Goal: Navigation & Orientation: Find specific page/section

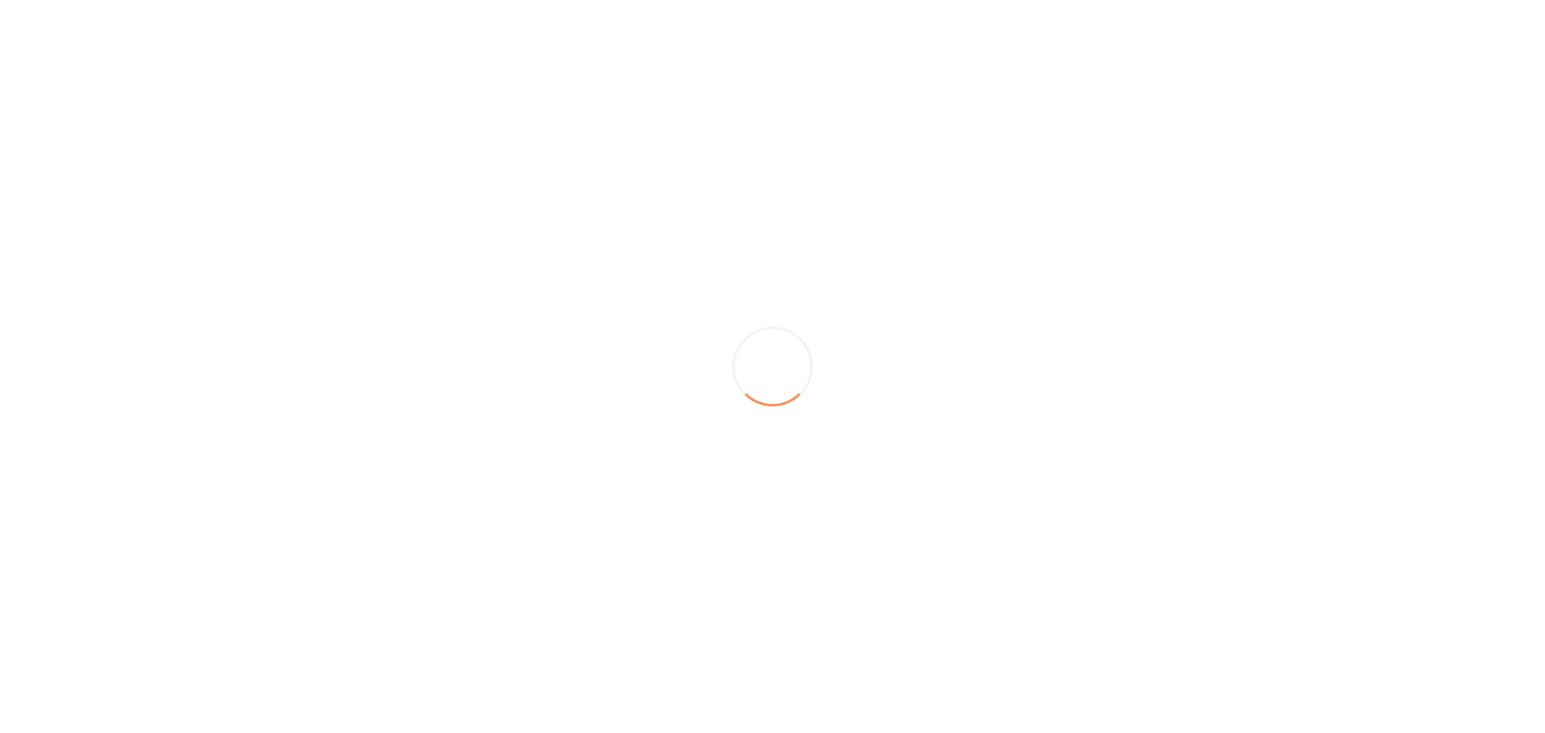
click at [90, 248] on div at bounding box center [772, 366] width 1545 height 733
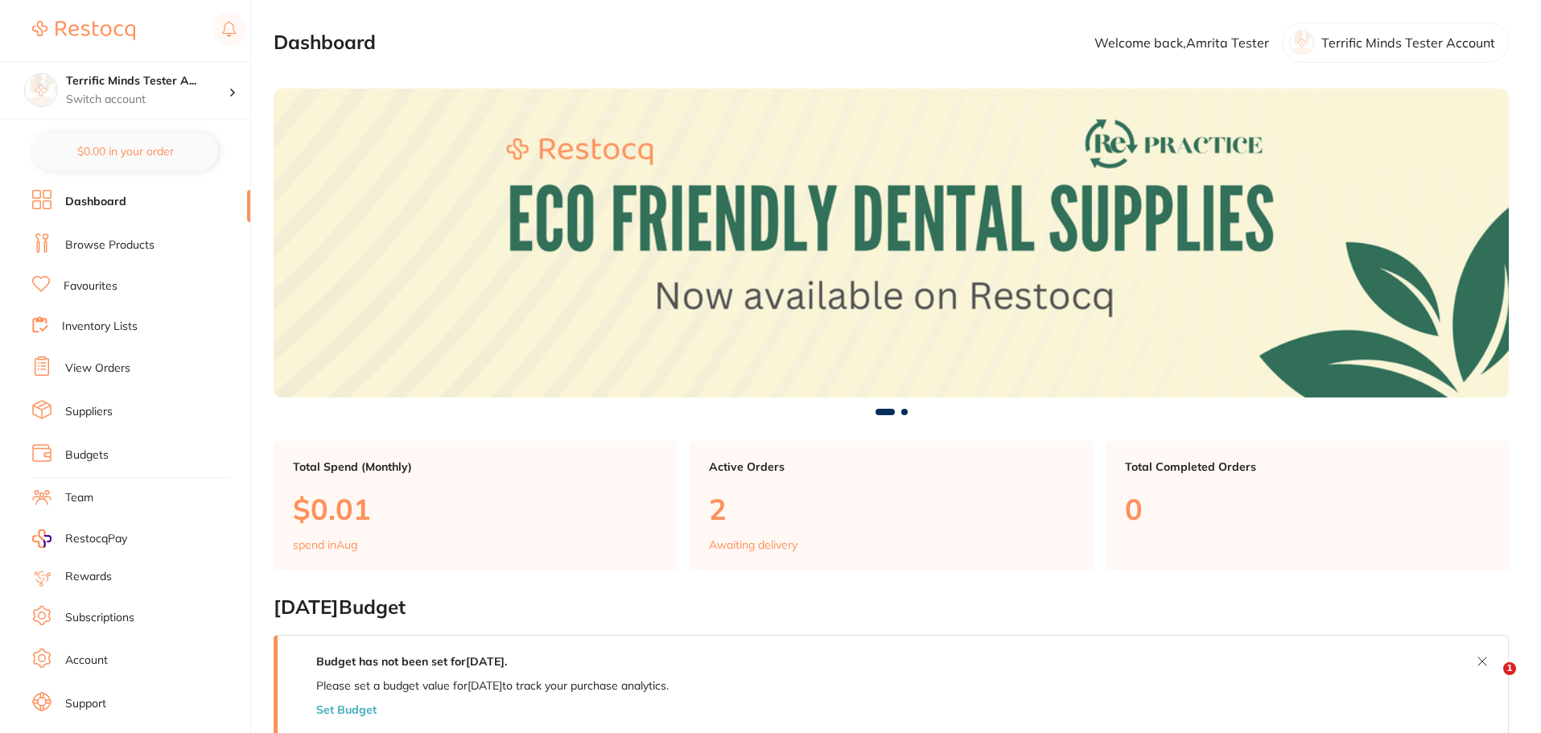
click at [114, 249] on link "Browse Products" at bounding box center [109, 245] width 89 height 16
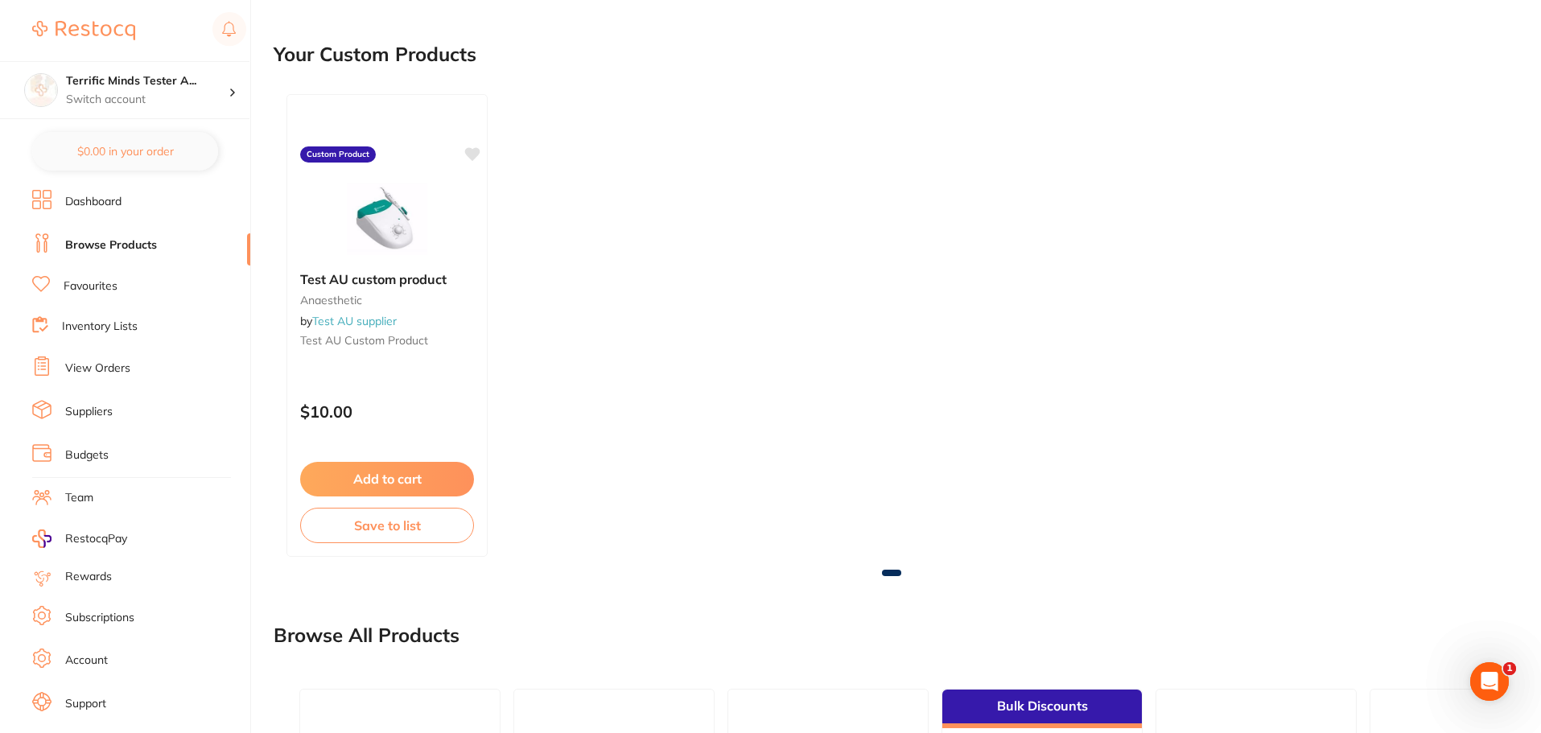
scroll to position [1229, 0]
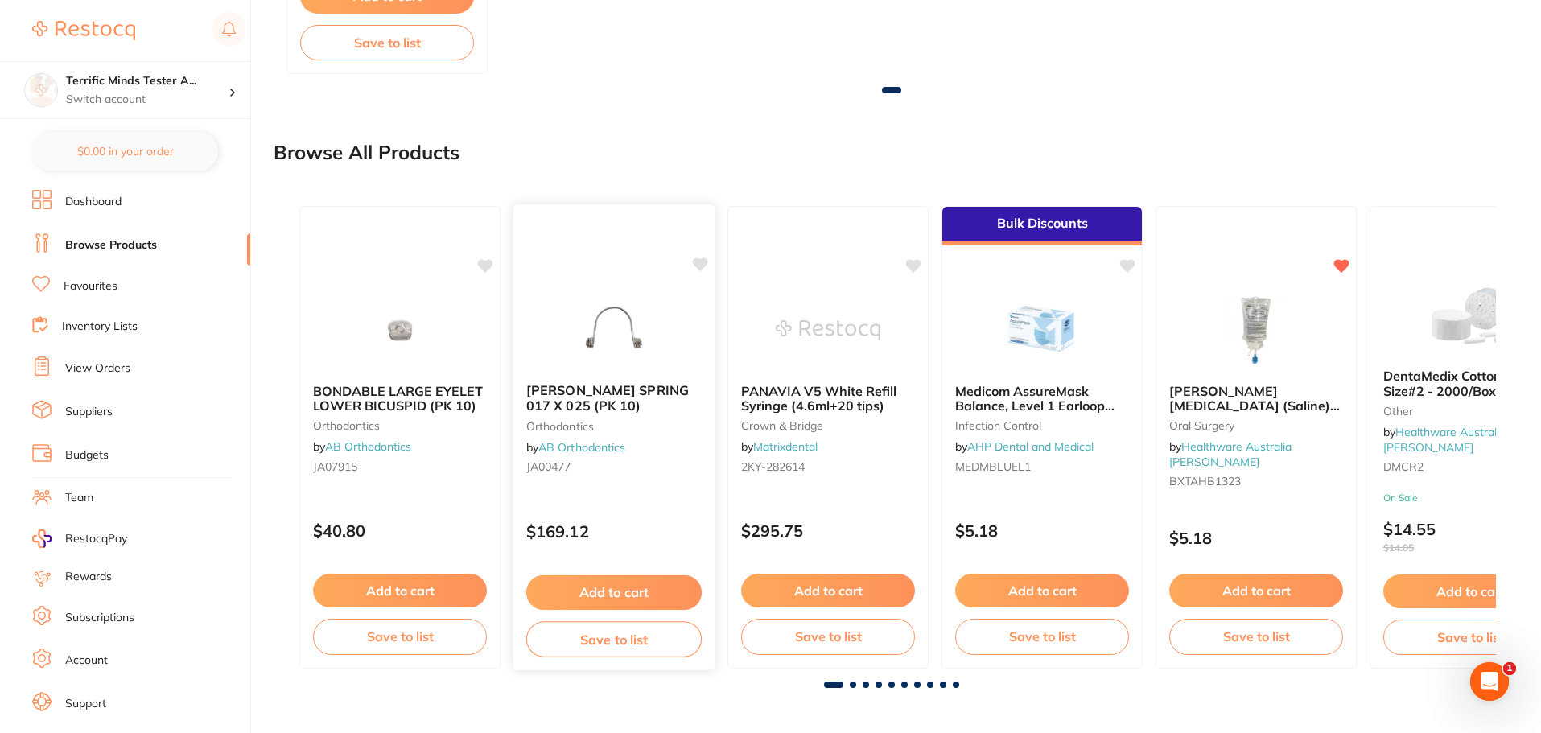
click at [702, 265] on icon at bounding box center [700, 265] width 15 height 14
click at [487, 265] on icon at bounding box center [486, 265] width 15 height 14
click at [85, 291] on link "Favourites" at bounding box center [91, 287] width 54 height 16
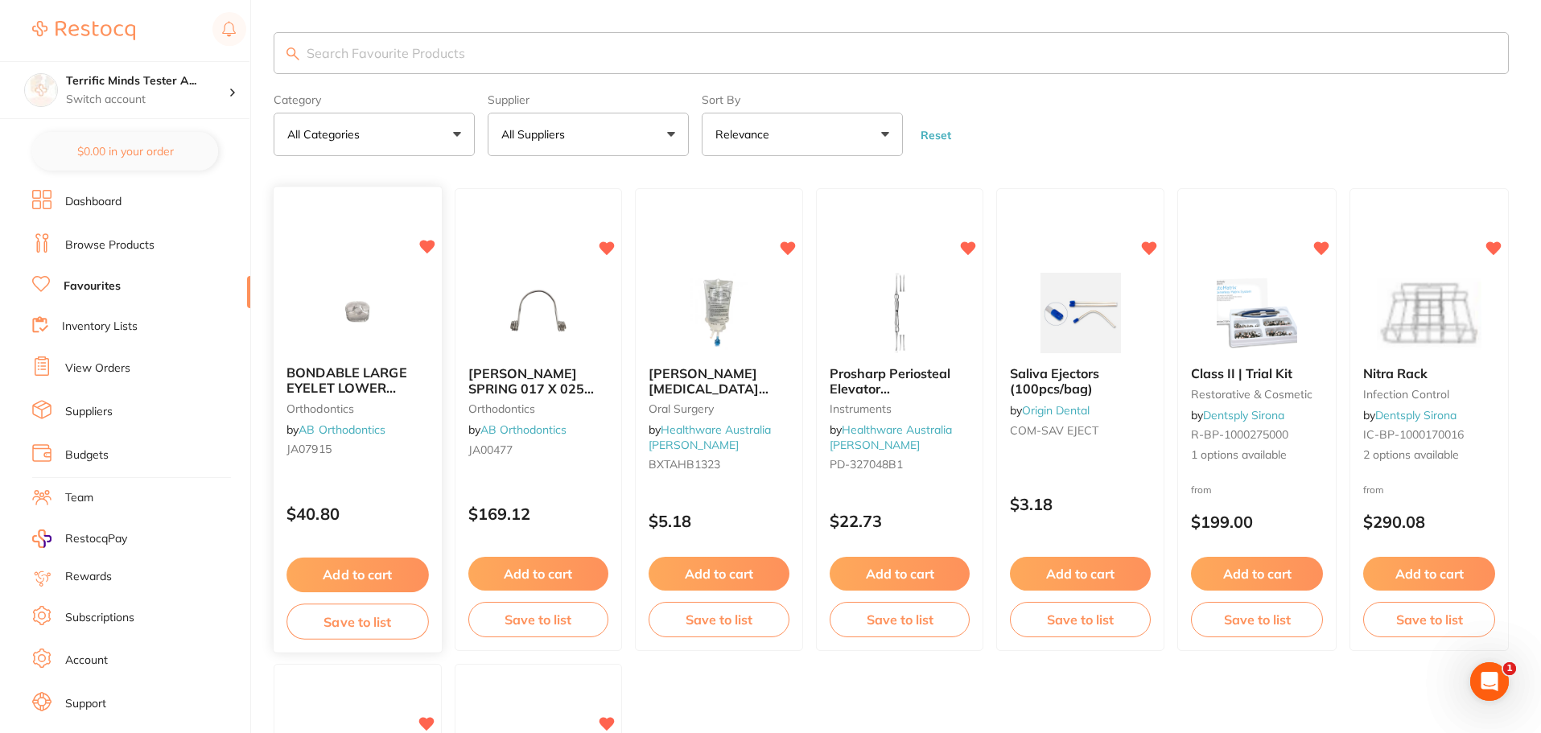
click at [427, 247] on icon at bounding box center [426, 248] width 15 height 14
click at [612, 247] on icon at bounding box center [607, 248] width 15 height 14
click at [790, 246] on icon at bounding box center [788, 248] width 15 height 14
click at [970, 247] on icon at bounding box center [969, 248] width 15 height 14
click at [130, 249] on link "Browse Products" at bounding box center [109, 245] width 89 height 16
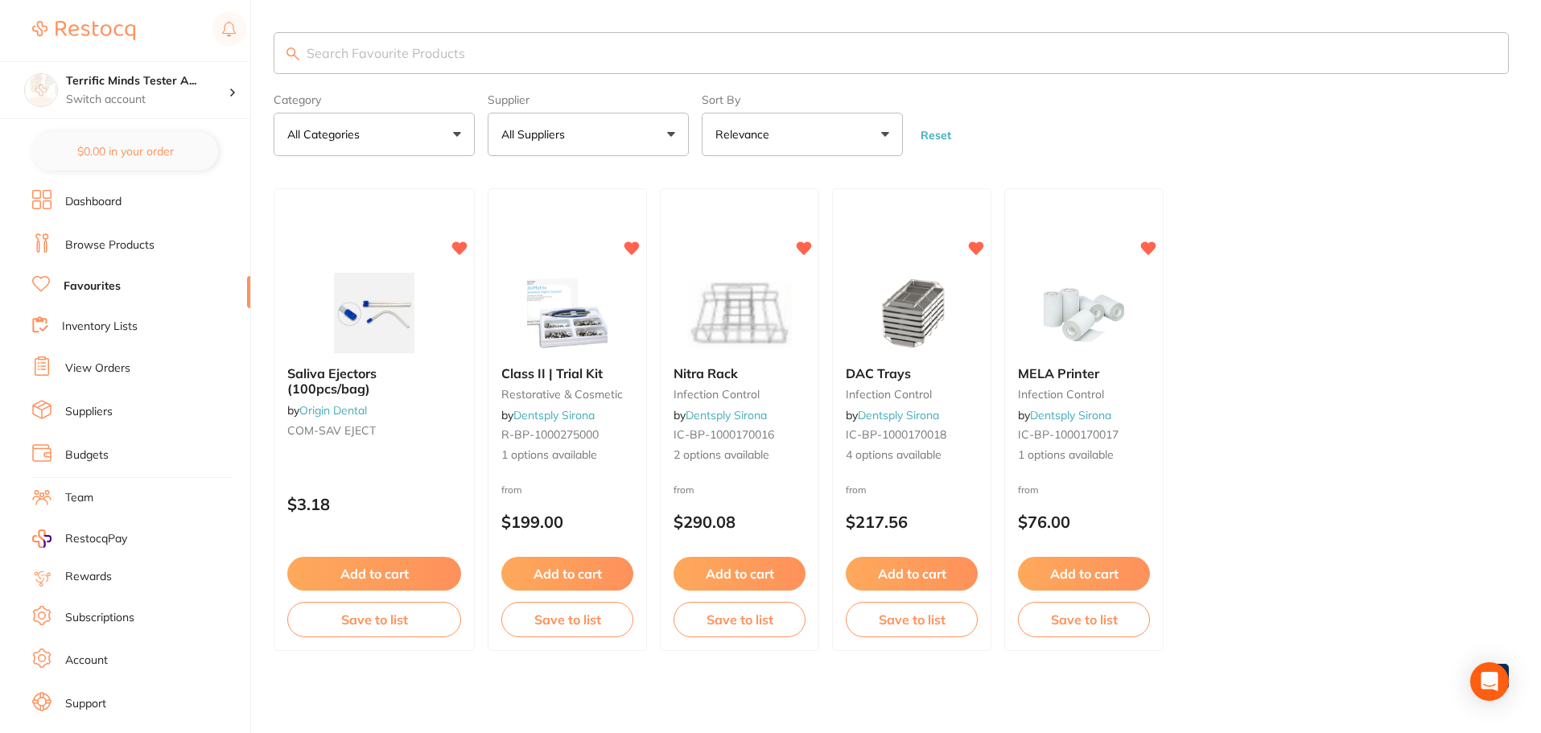
click at [101, 204] on link "Dashboard" at bounding box center [93, 202] width 56 height 16
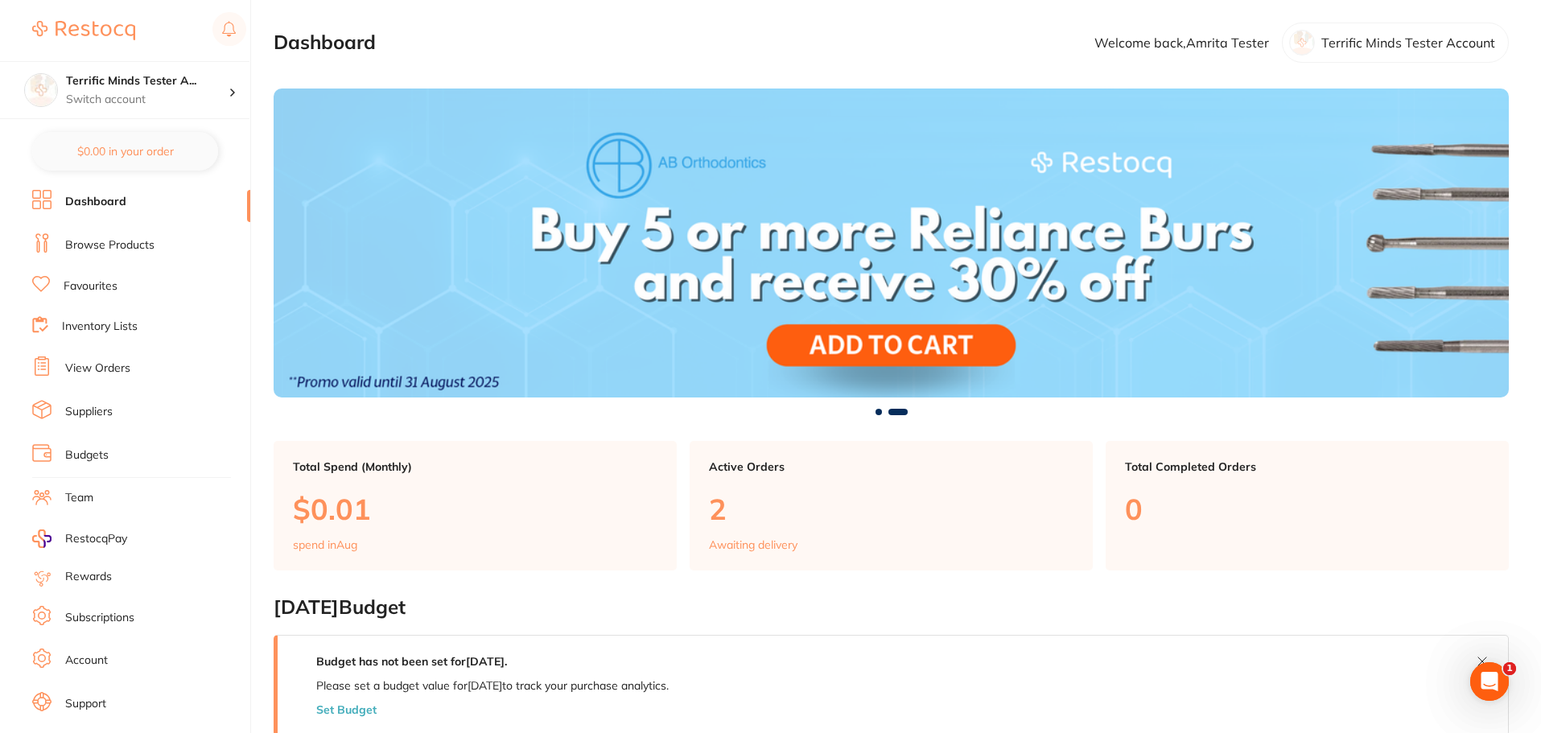
click at [130, 241] on link "Browse Products" at bounding box center [109, 245] width 89 height 16
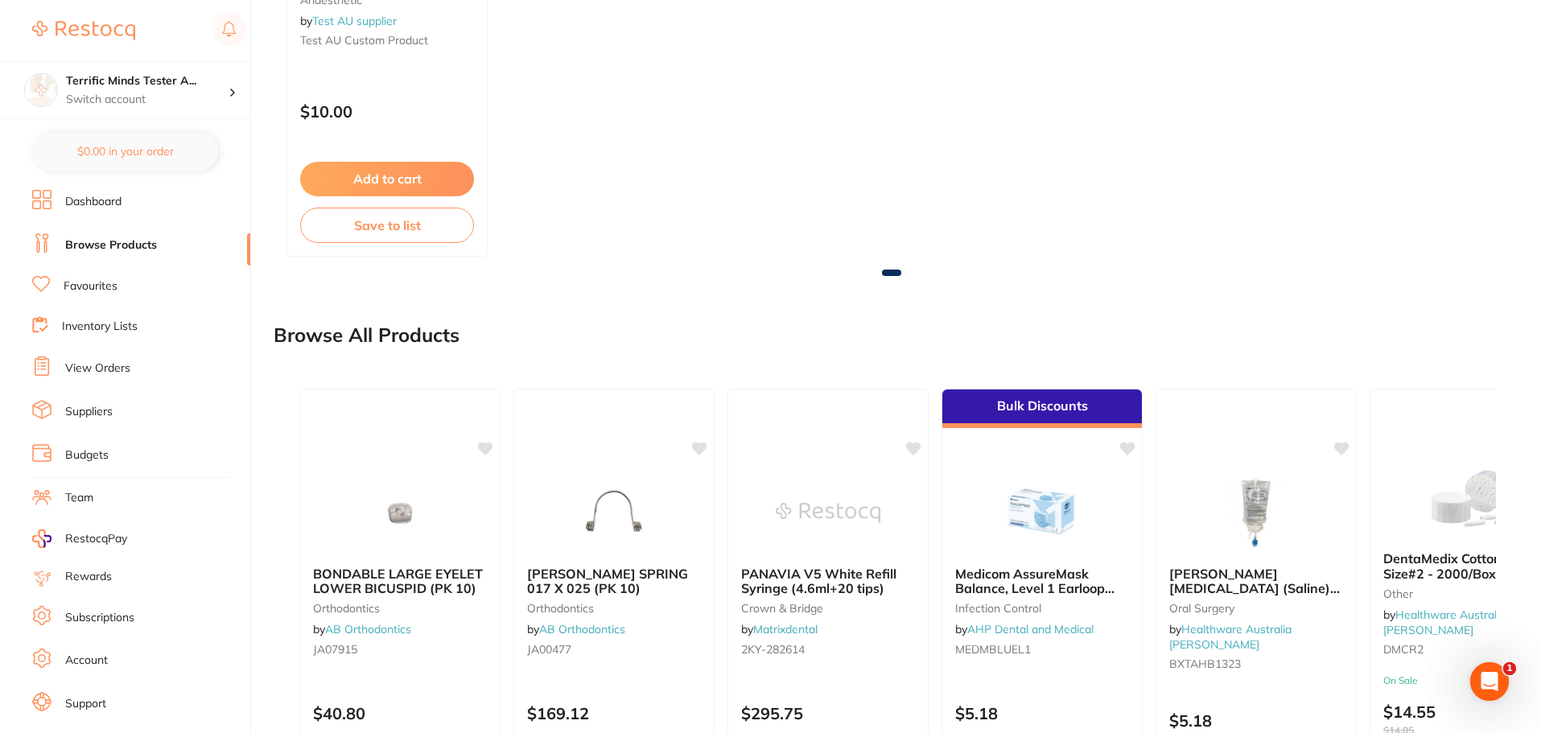
scroll to position [1229, 0]
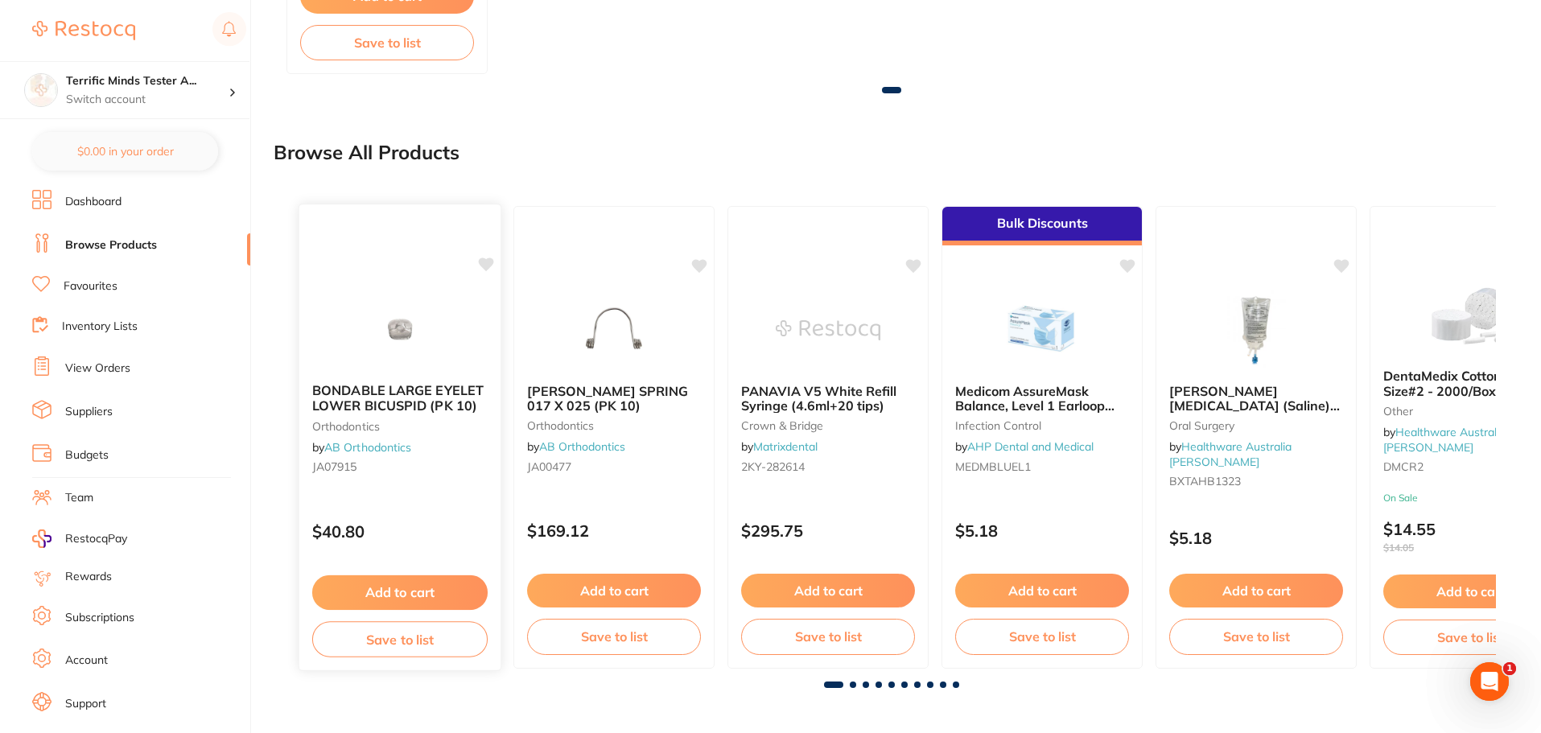
click at [487, 266] on icon at bounding box center [486, 265] width 15 height 14
click at [701, 263] on icon at bounding box center [700, 265] width 15 height 14
click at [75, 287] on link "Favourites" at bounding box center [91, 287] width 54 height 16
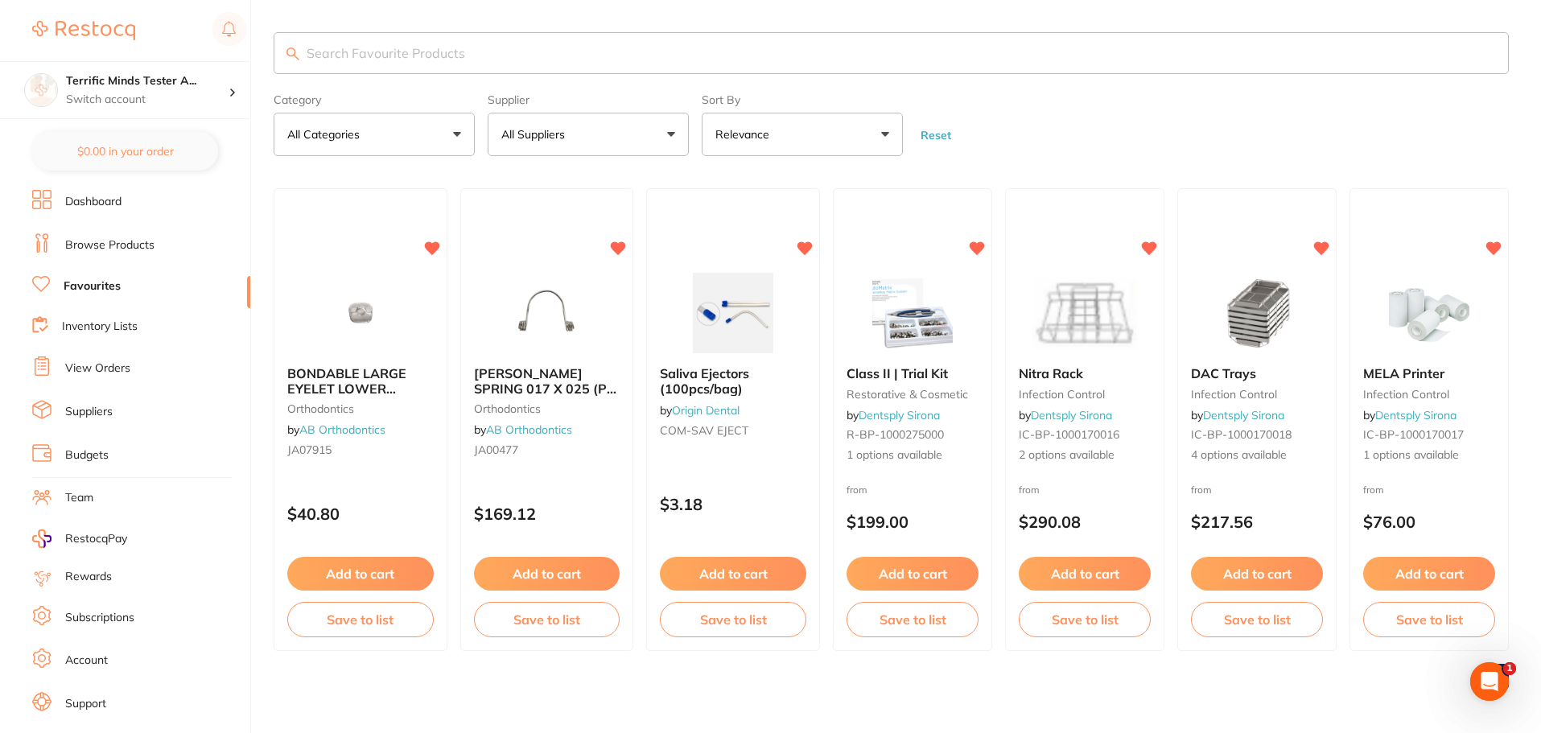
click at [125, 242] on link "Browse Products" at bounding box center [109, 245] width 89 height 16
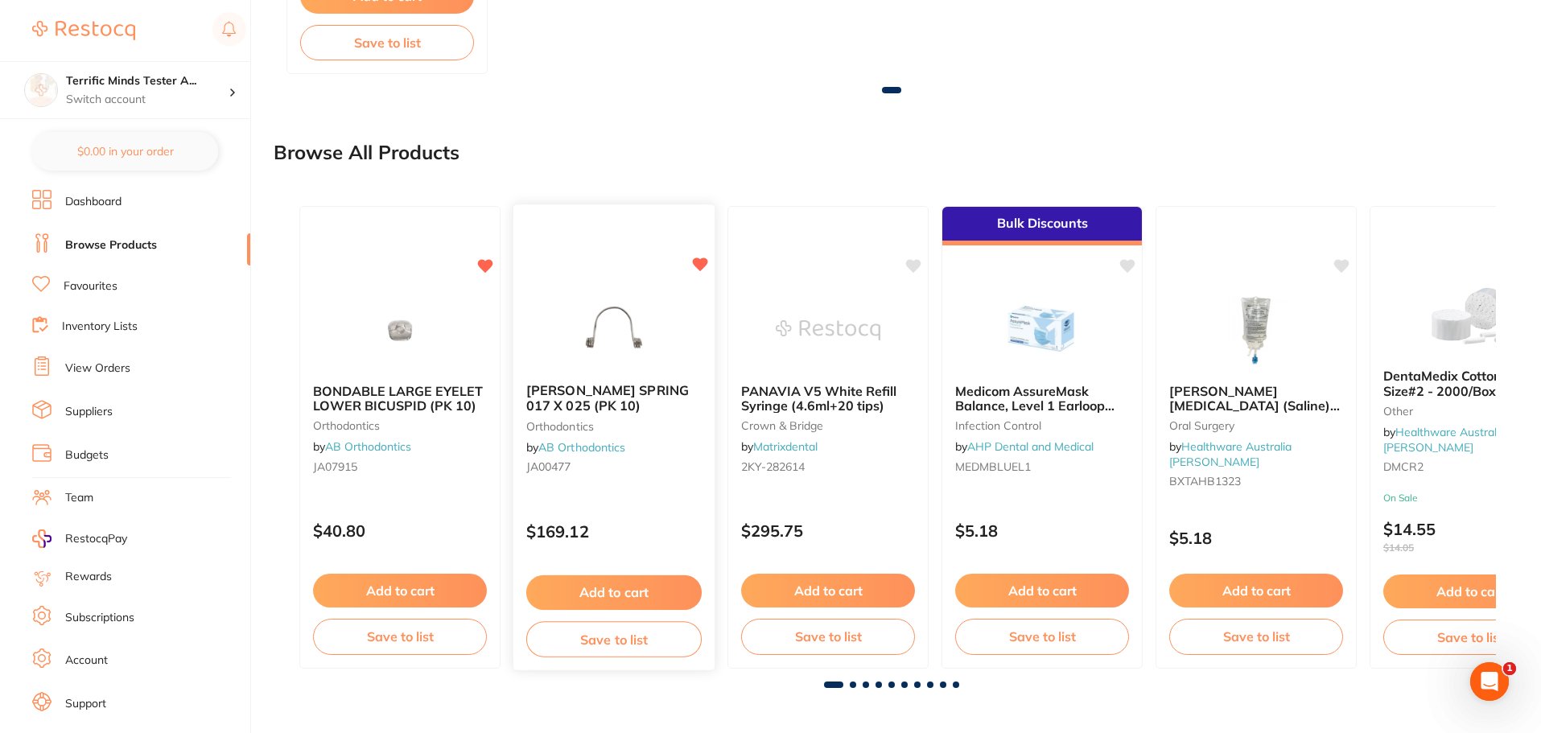
click at [701, 263] on icon at bounding box center [700, 265] width 15 height 14
click at [482, 262] on icon at bounding box center [486, 265] width 15 height 14
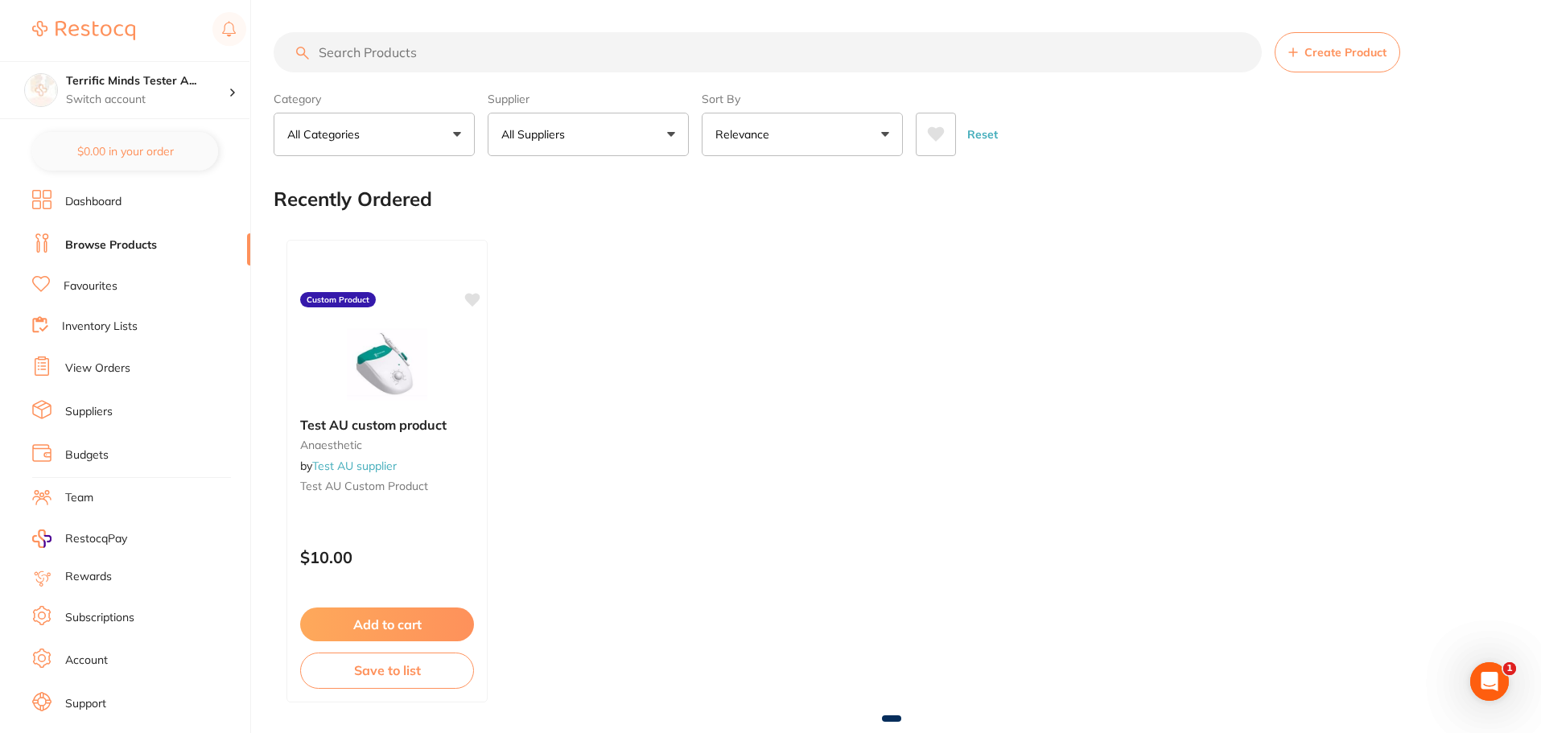
click at [84, 245] on link "Browse Products" at bounding box center [111, 245] width 92 height 16
click at [588, 153] on button "All Suppliers" at bounding box center [588, 134] width 201 height 43
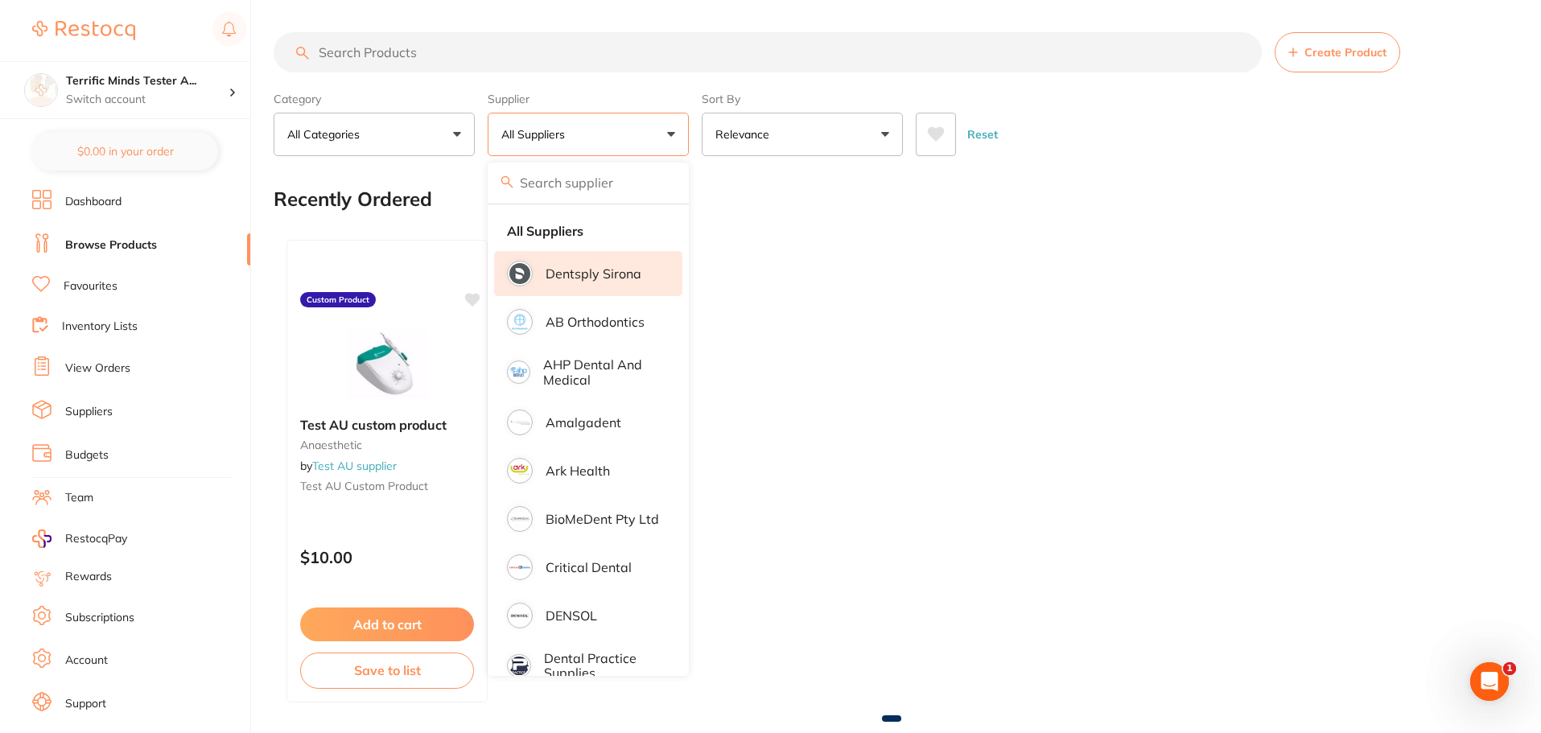
click at [593, 274] on p "Dentsply Sirona" at bounding box center [594, 273] width 96 height 14
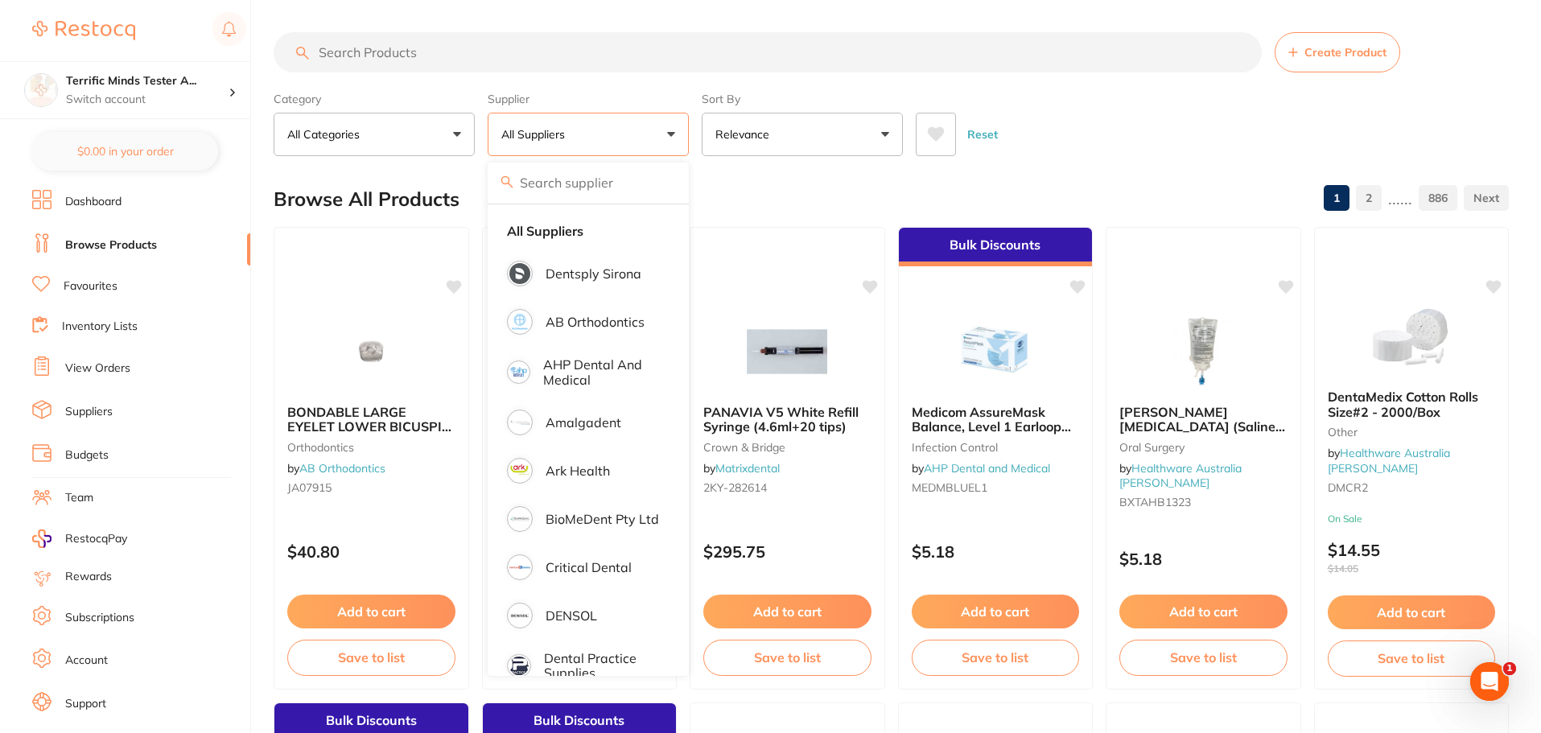
click at [695, 138] on div "Category All Categories All Categories 3D Printing anaesthetic articulating bur…" at bounding box center [892, 120] width 1236 height 71
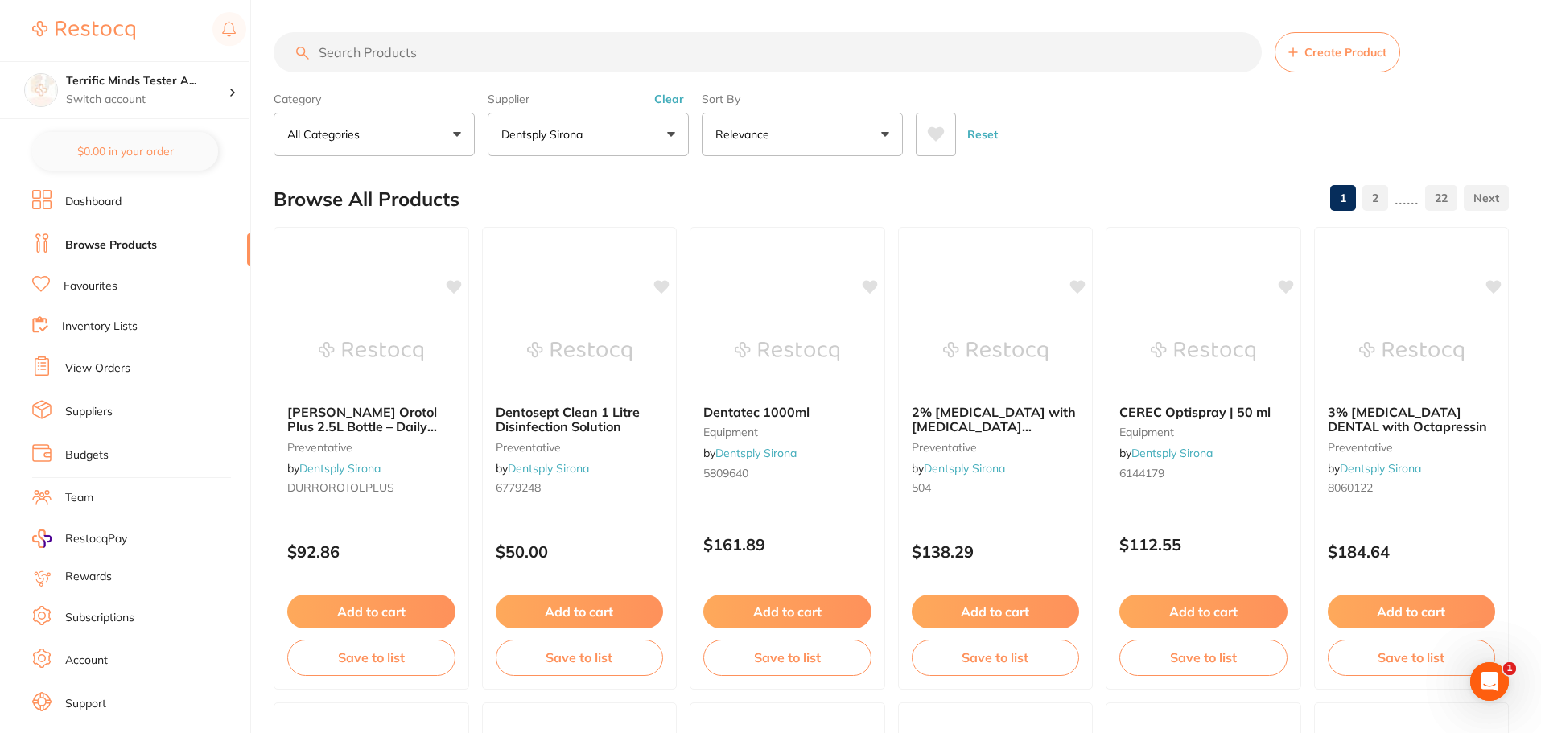
click at [935, 133] on icon at bounding box center [936, 134] width 17 height 14
